Goal: Task Accomplishment & Management: Complete application form

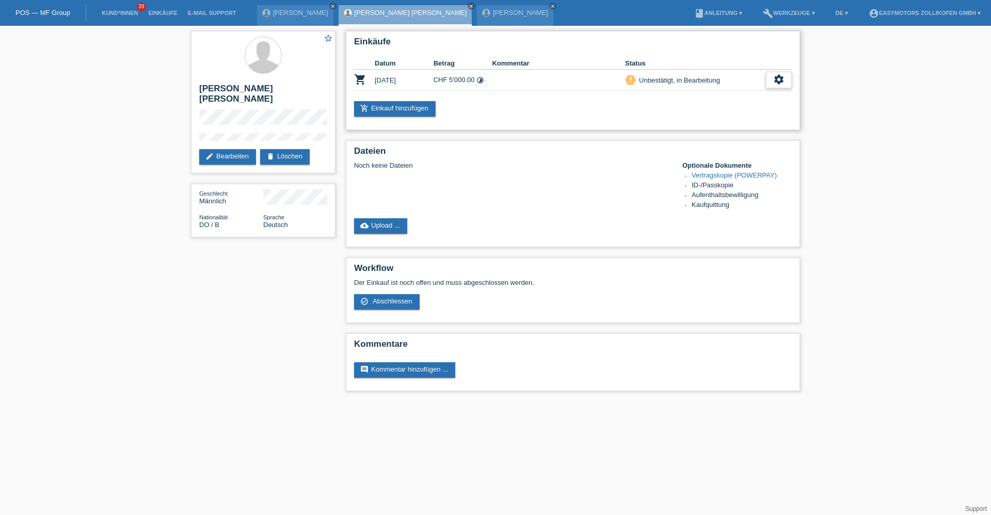
click at [785, 78] on div "settings" at bounding box center [779, 80] width 26 height 17
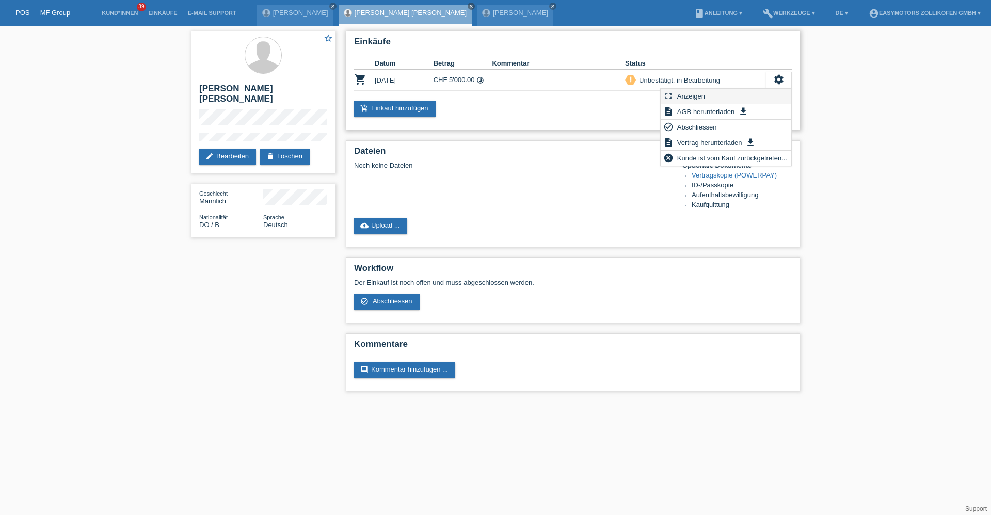
click at [696, 94] on span "Anzeigen" at bounding box center [690, 96] width 31 height 12
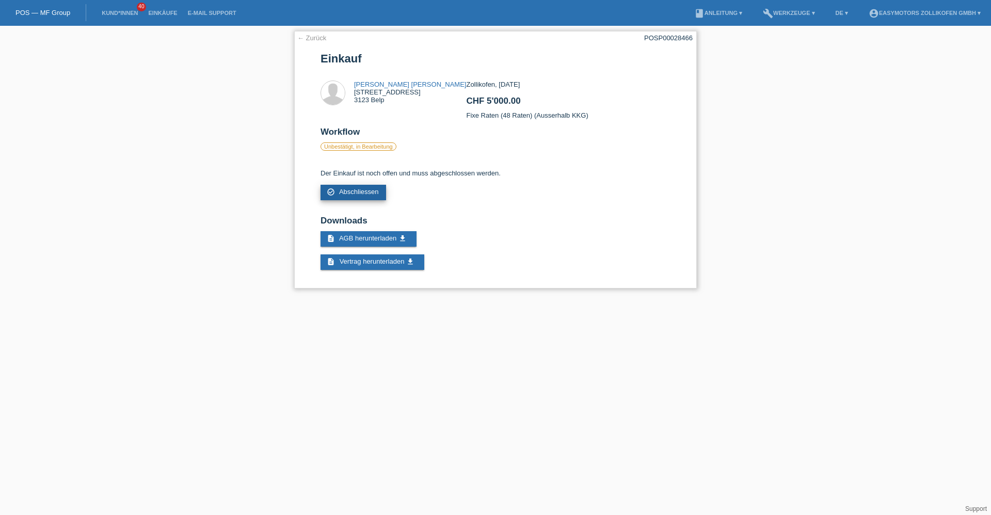
click at [357, 199] on link "check_circle_outline Abschliessen" at bounding box center [353, 192] width 66 height 15
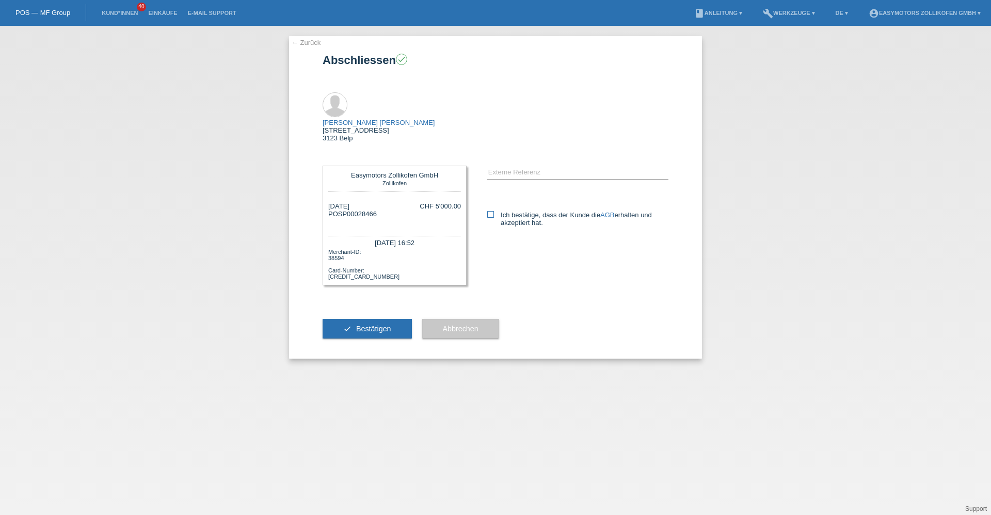
click at [494, 211] on label "Ich bestätige, dass der Kunde die AGB erhalten und akzeptiert hat." at bounding box center [577, 218] width 181 height 15
click at [494, 211] on input "Ich bestätige, dass der Kunde die AGB erhalten und akzeptiert hat." at bounding box center [490, 214] width 7 height 7
checkbox input "true"
click at [386, 319] on button "check Bestätigen" at bounding box center [366, 329] width 89 height 20
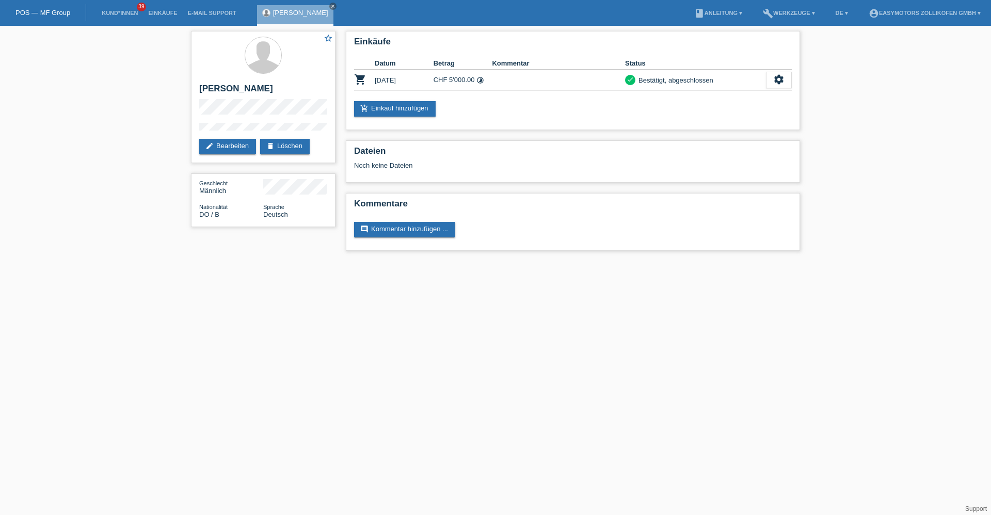
click at [146, 120] on div "star_border [PERSON_NAME] edit Bearbeiten delete Löschen Geschlecht Männlich Na…" at bounding box center [495, 143] width 991 height 235
click at [170, 182] on div "star_border [PERSON_NAME] edit Bearbeiten delete Löschen Geschlecht Männlich Na…" at bounding box center [495, 143] width 991 height 235
click at [106, 14] on link "Kund*innen" at bounding box center [119, 13] width 46 height 6
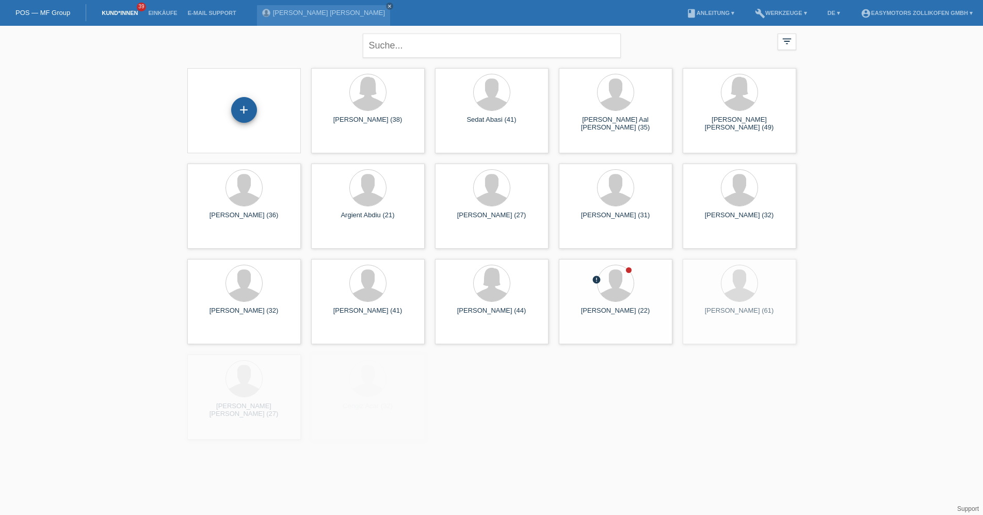
click at [247, 104] on div "+" at bounding box center [244, 110] width 26 height 26
